Goal: Task Accomplishment & Management: Use online tool/utility

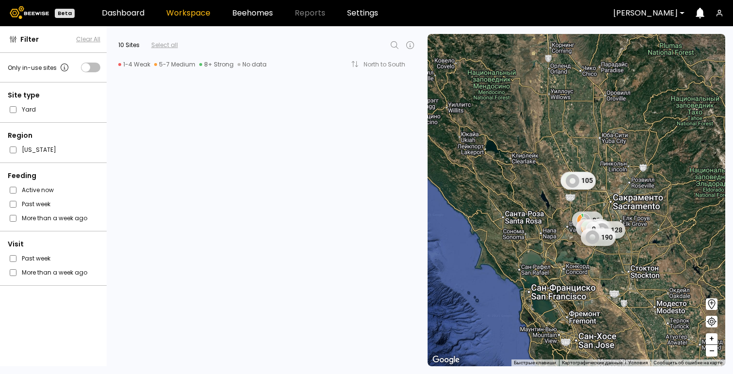
scroll to position [858, 0]
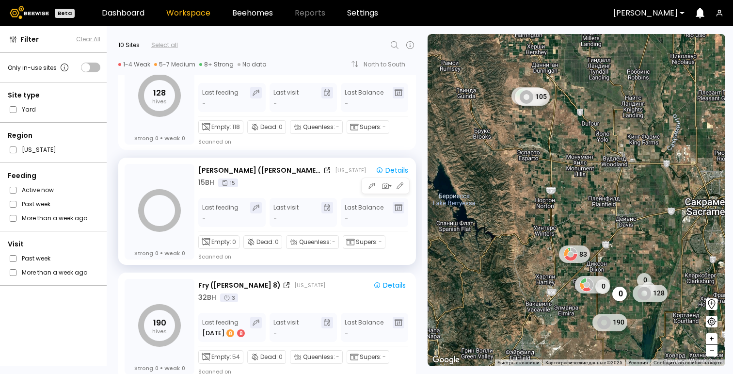
scroll to position [858, 0]
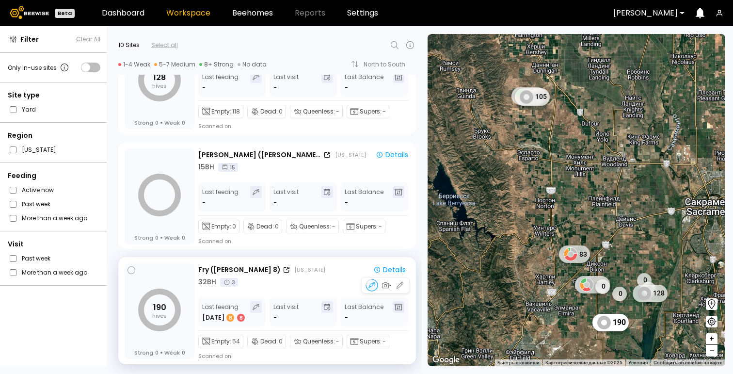
click at [309, 272] on div "Fry (Dixon 8) California" at bounding box center [280, 270] width 165 height 10
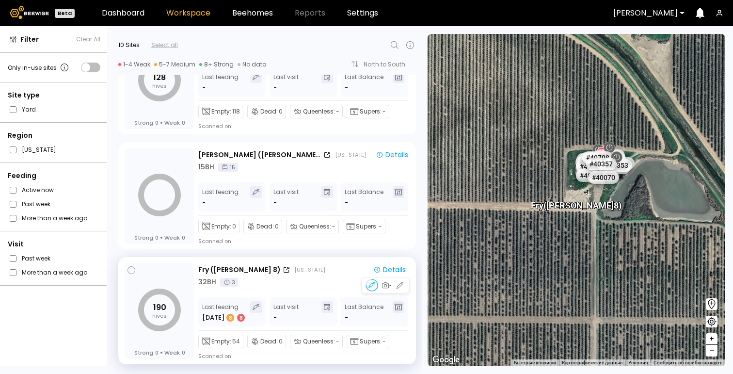
click at [268, 283] on div "32 BH 3" at bounding box center [303, 282] width 211 height 10
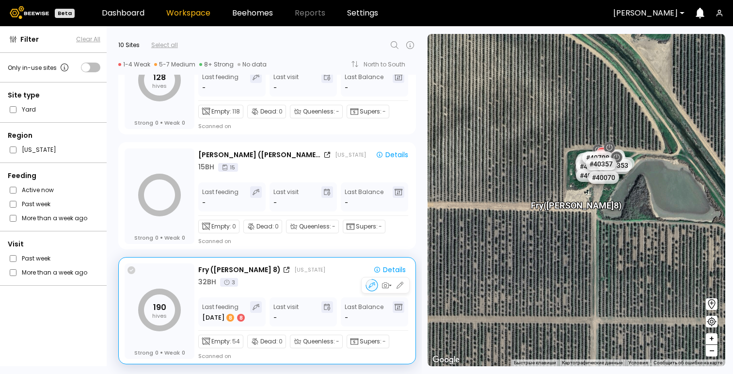
click at [131, 269] on icon at bounding box center [132, 270] width 8 height 8
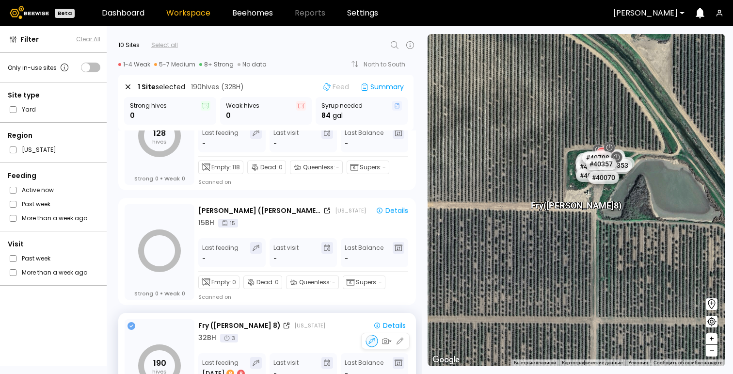
click at [131, 326] on icon at bounding box center [132, 326] width 8 height 8
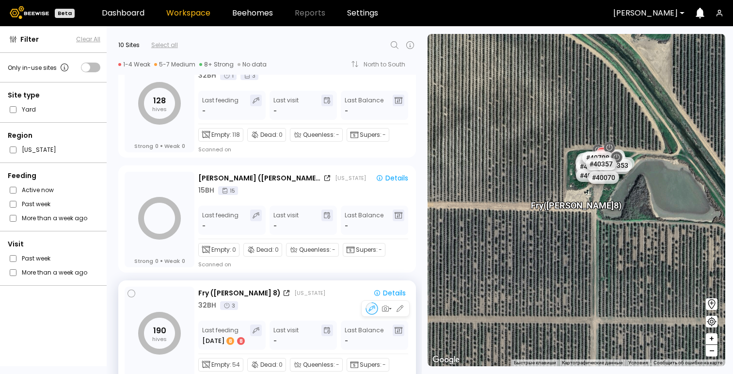
scroll to position [832, 0]
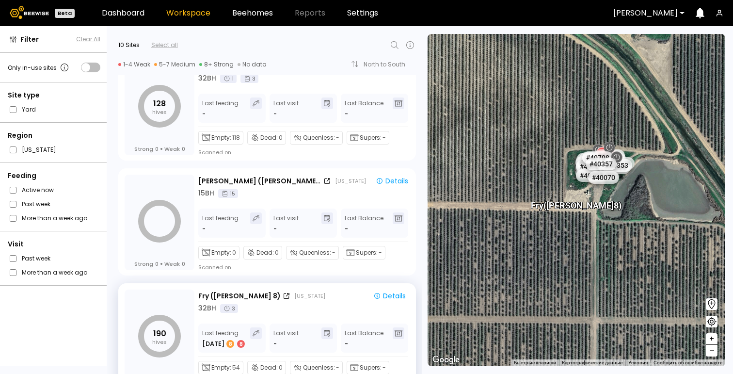
click at [237, 45] on div at bounding box center [289, 45] width 223 height 12
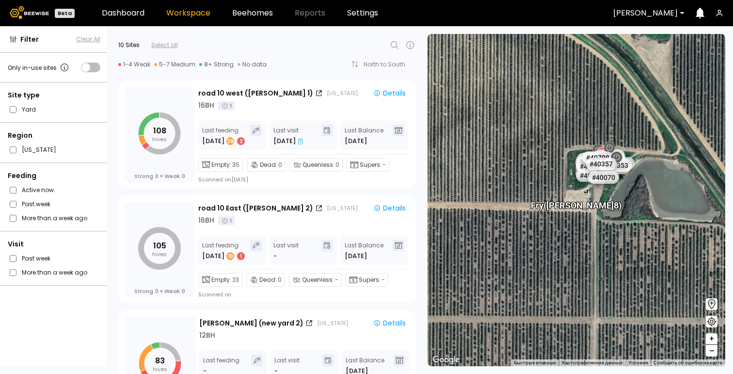
click at [260, 38] on div "10 Sites Select all" at bounding box center [267, 45] width 298 height 15
click at [317, 38] on div "10 Sites Select all" at bounding box center [267, 45] width 298 height 15
